Goal: Task Accomplishment & Management: Manage account settings

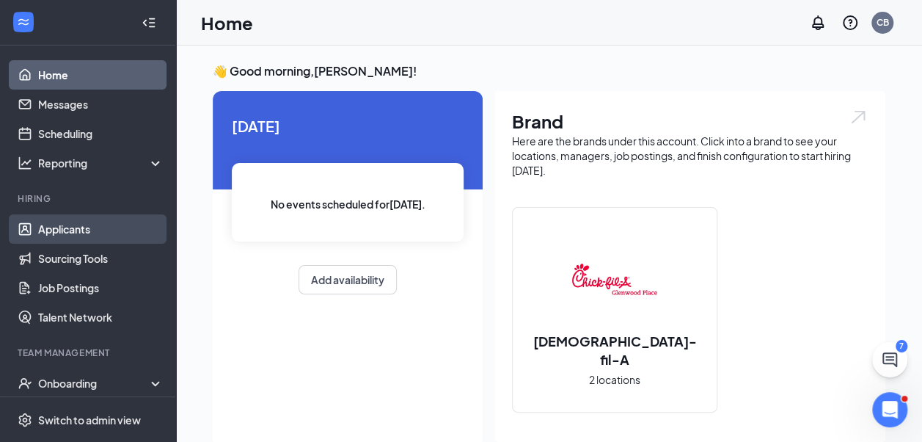
click at [98, 231] on link "Applicants" at bounding box center [100, 228] width 125 height 29
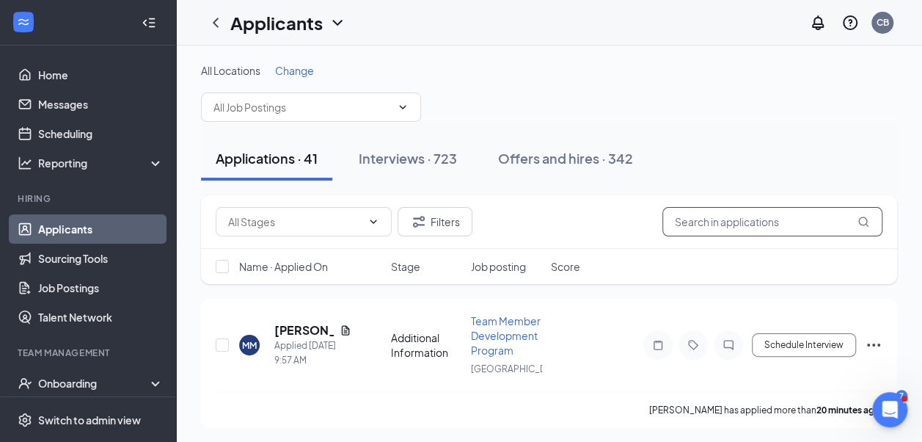
click at [819, 216] on input "text" at bounding box center [773, 221] width 220 height 29
type input "syar"
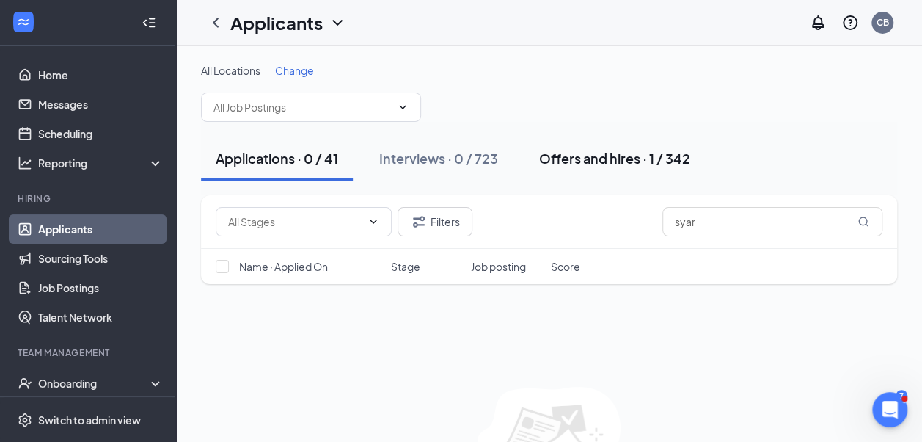
click at [592, 167] on button "Offers and hires · 1 / 342" at bounding box center [615, 158] width 181 height 44
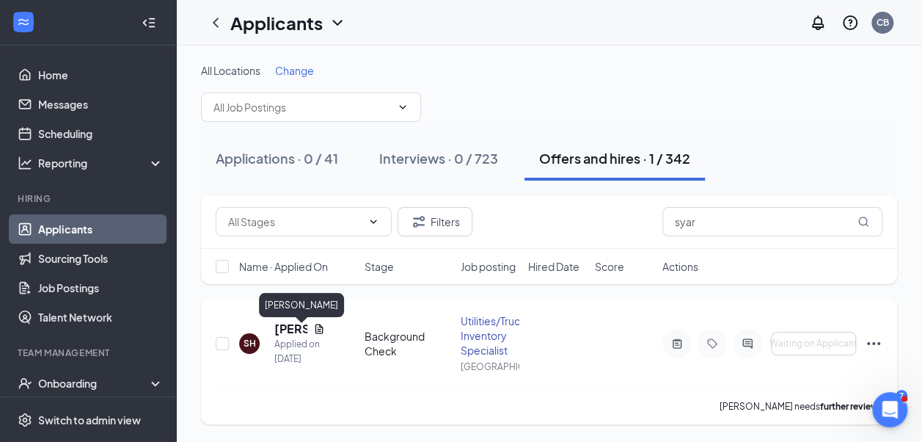
click at [302, 335] on h5 "[PERSON_NAME]" at bounding box center [290, 329] width 33 height 16
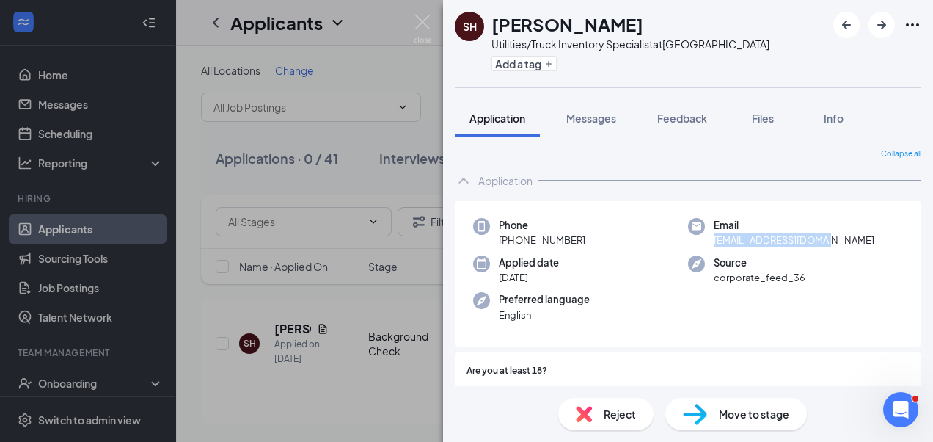
drag, startPoint x: 825, startPoint y: 236, endPoint x: 704, endPoint y: 245, distance: 120.7
click at [704, 245] on div "Email [EMAIL_ADDRESS][DOMAIN_NAME]" at bounding box center [795, 233] width 215 height 30
copy span "[EMAIL_ADDRESS][DOMAIN_NAME]"
click at [715, 407] on div "Move to stage" at bounding box center [737, 414] width 142 height 32
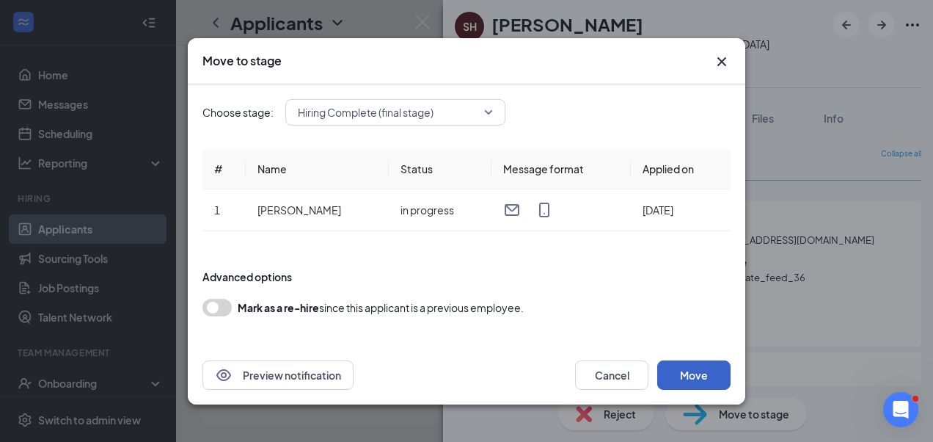
click at [687, 362] on button "Move" at bounding box center [693, 374] width 73 height 29
